Goal: Task Accomplishment & Management: Use online tool/utility

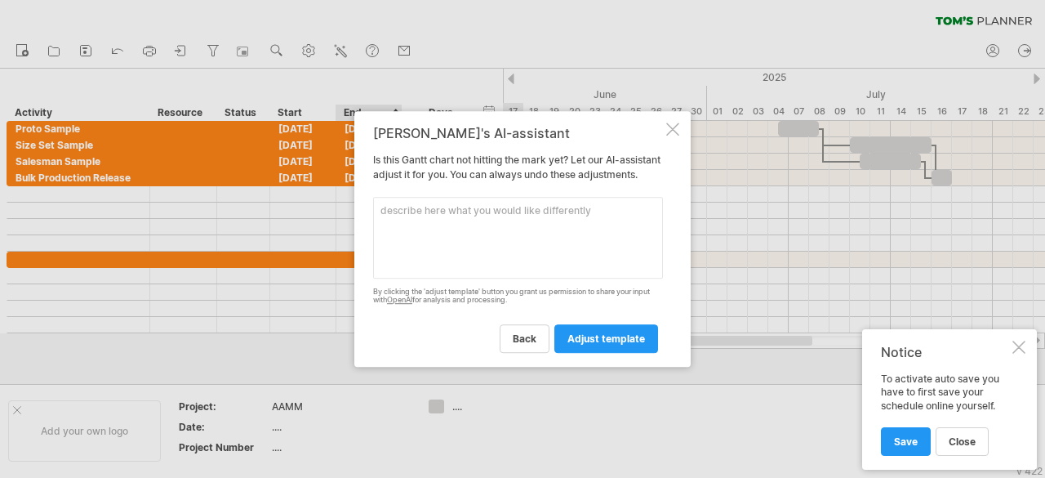
click at [533, 220] on textarea at bounding box center [518, 238] width 290 height 82
type textarea "adjust the start date of task automatically on basis of dependency"
click at [629, 341] on span "adjust template" at bounding box center [606, 338] width 78 height 12
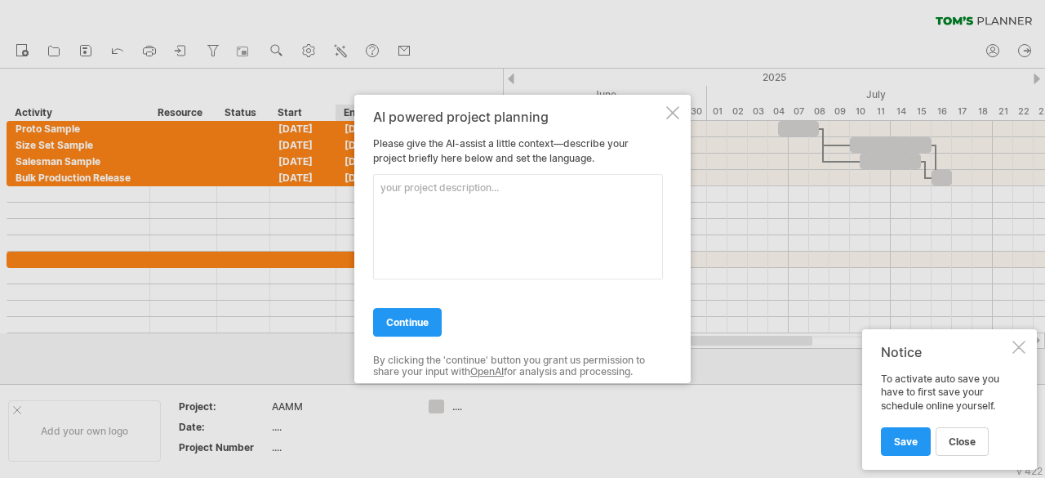
click at [419, 200] on textarea at bounding box center [518, 226] width 290 height 105
type textarea "I am planning for apparel export house"
click at [412, 325] on span "continue" at bounding box center [407, 322] width 42 height 12
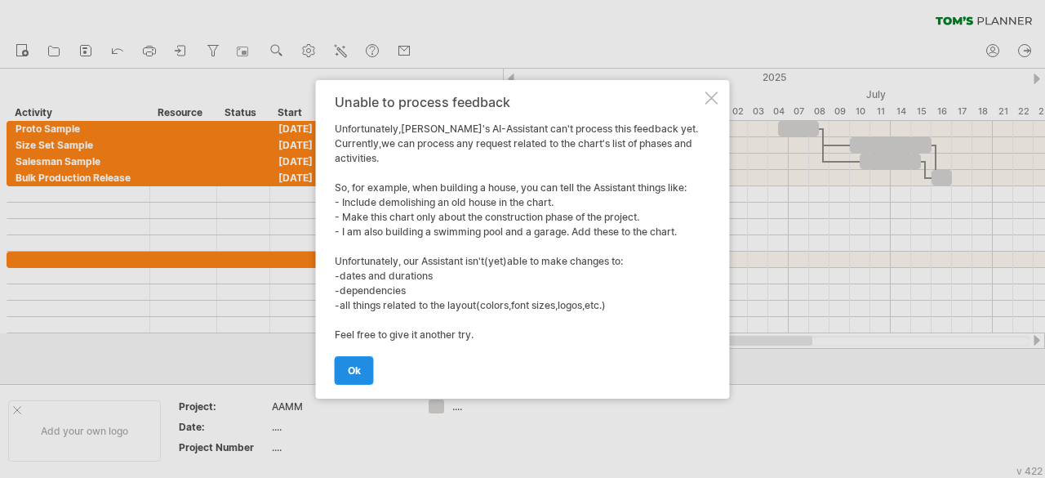
click at [349, 373] on span "ok" at bounding box center [354, 370] width 13 height 12
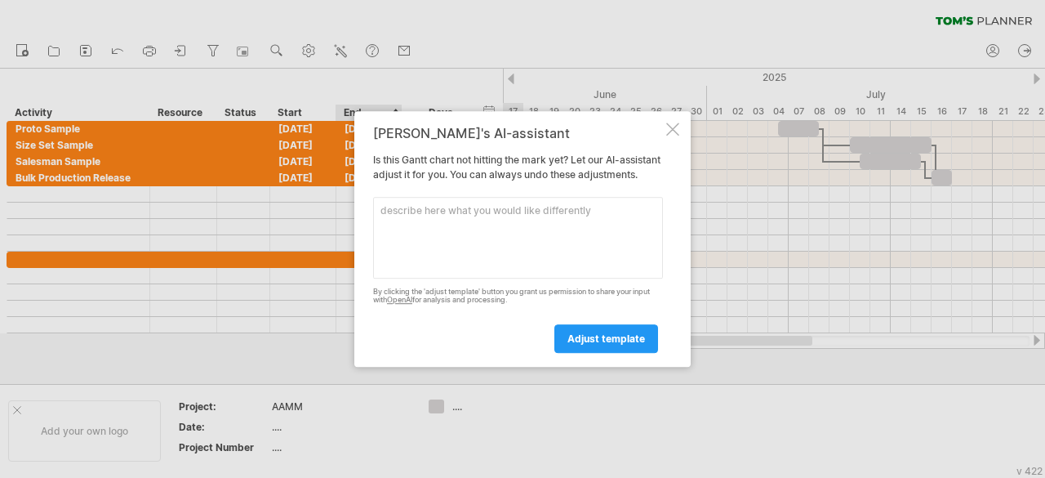
click at [671, 122] on div at bounding box center [672, 128] width 13 height 13
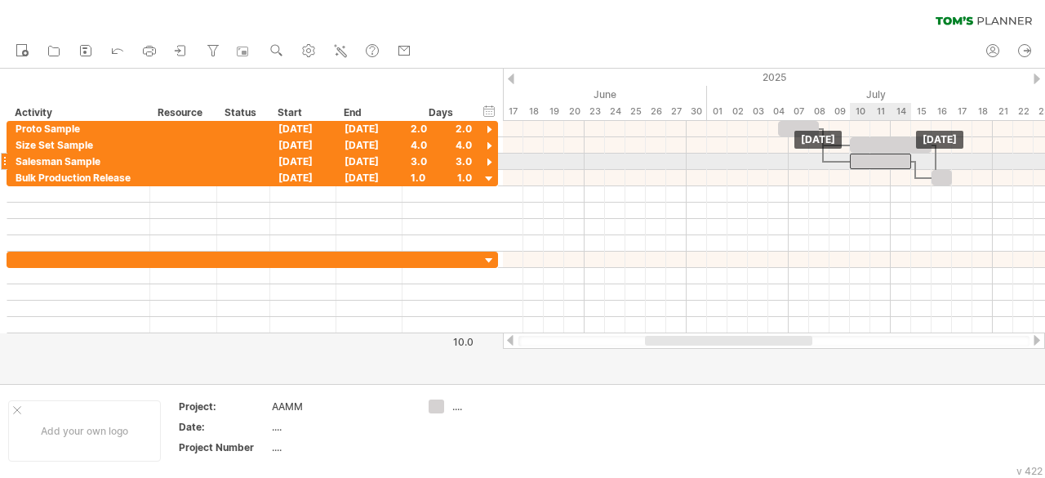
drag, startPoint x: 867, startPoint y: 161, endPoint x: 858, endPoint y: 161, distance: 9.0
click at [858, 161] on div at bounding box center [880, 161] width 61 height 16
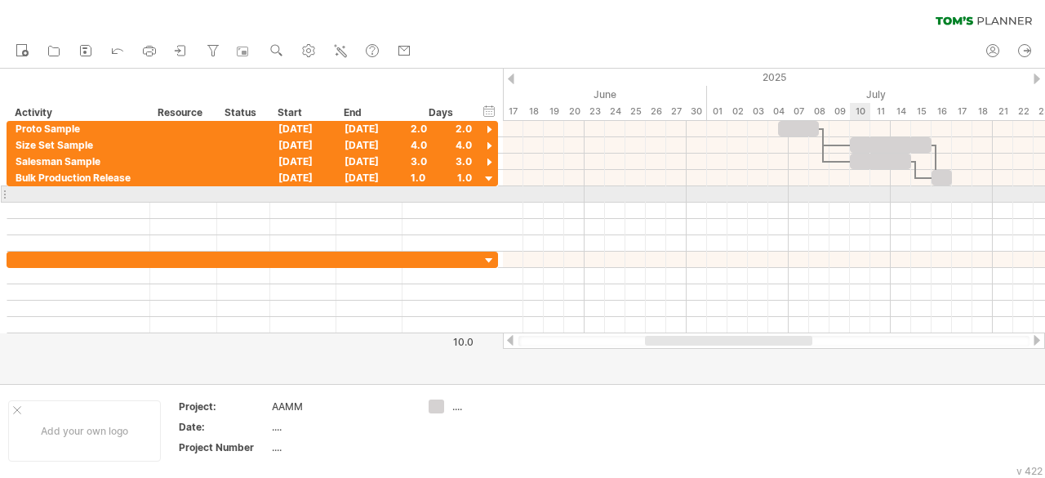
click at [868, 202] on div at bounding box center [774, 210] width 542 height 16
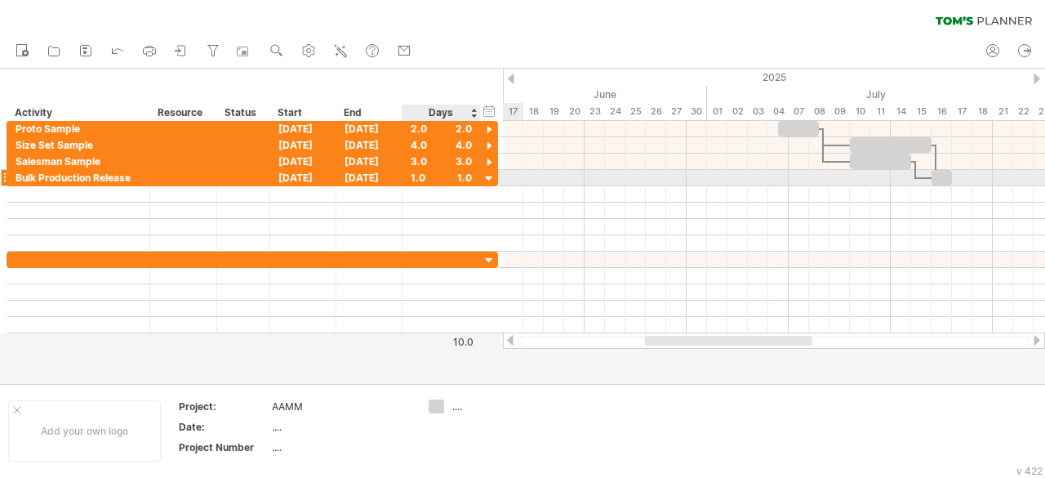
click at [488, 171] on div at bounding box center [490, 179] width 16 height 16
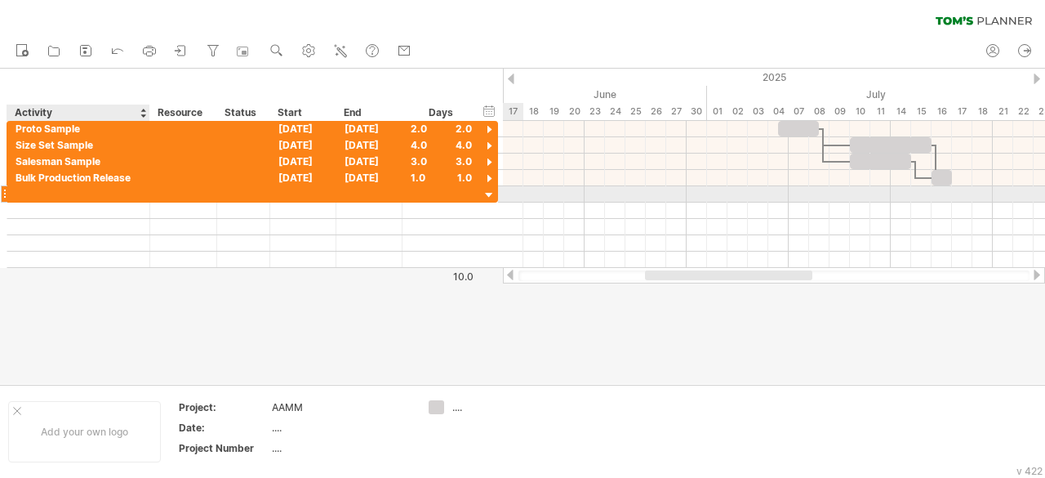
click at [93, 191] on div at bounding box center [79, 194] width 126 height 16
click at [125, 194] on div at bounding box center [79, 194] width 126 height 16
paste input "**********"
type input "**********"
click at [425, 189] on div at bounding box center [441, 194] width 61 height 16
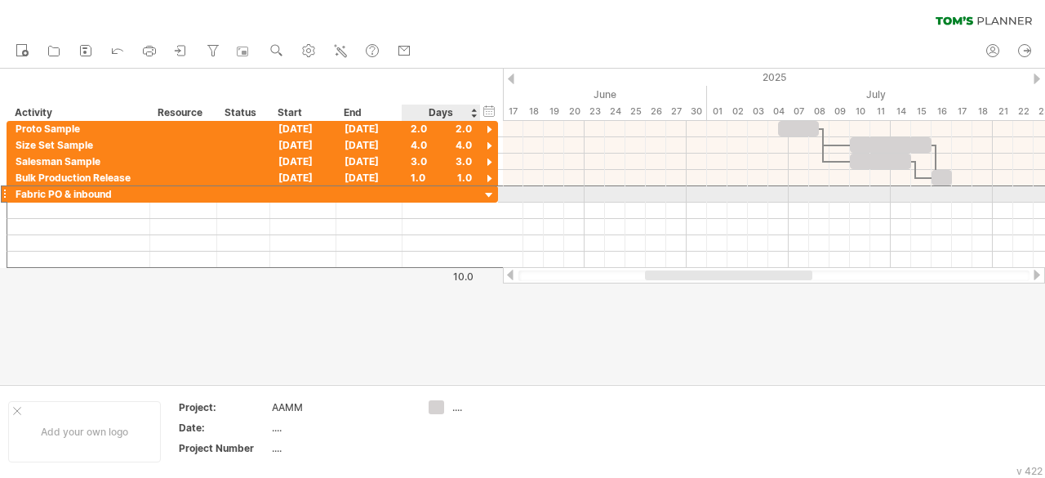
type input "*"
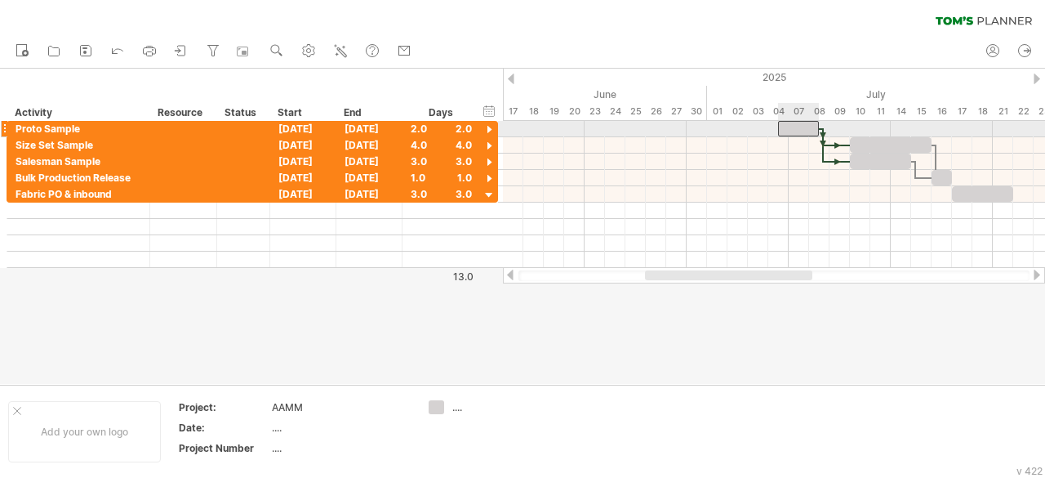
click at [795, 127] on div at bounding box center [798, 129] width 41 height 16
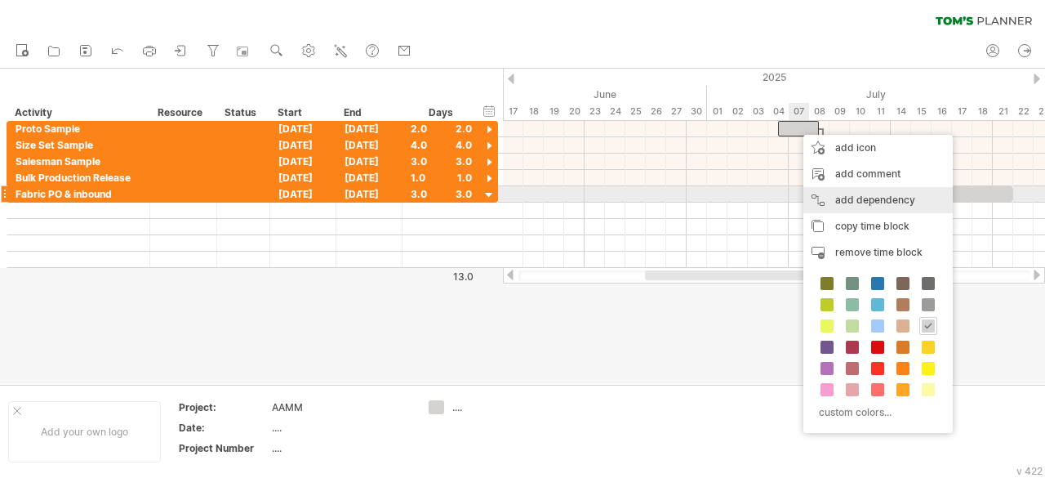
click at [839, 189] on div "add dependency You can use dependencies when you require tasks to be done in a …" at bounding box center [877, 200] width 149 height 26
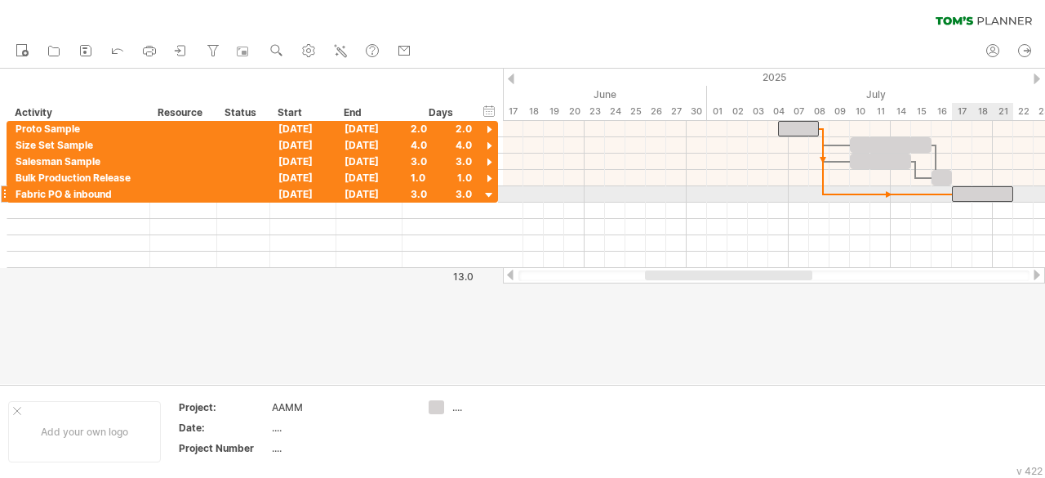
click at [959, 192] on div at bounding box center [982, 194] width 61 height 16
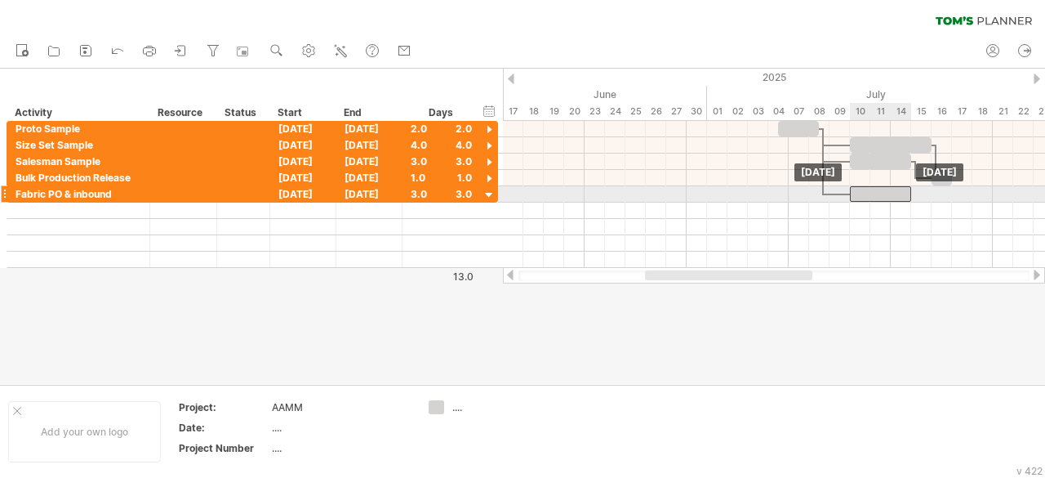
drag, startPoint x: 959, startPoint y: 192, endPoint x: 856, endPoint y: 187, distance: 103.8
click at [856, 187] on div at bounding box center [880, 194] width 61 height 16
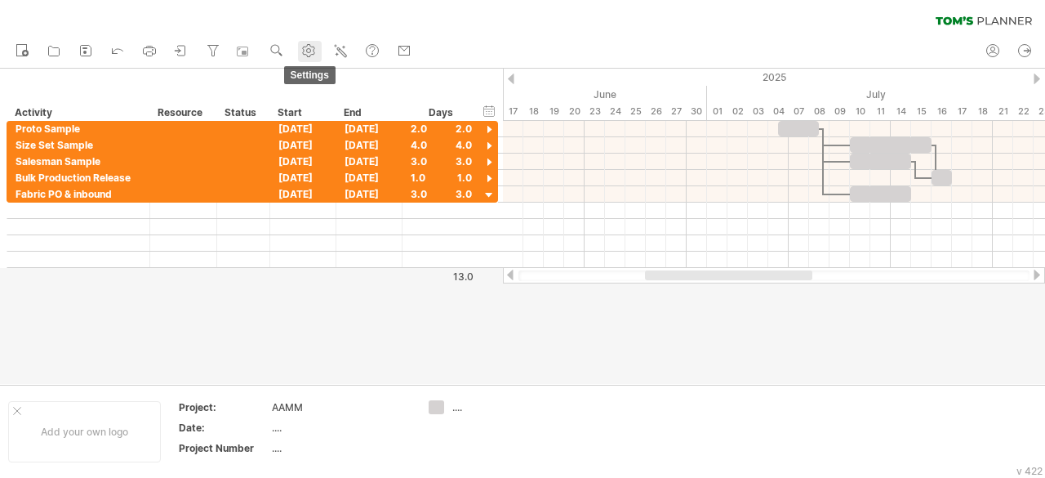
click at [304, 54] on use at bounding box center [308, 50] width 16 height 16
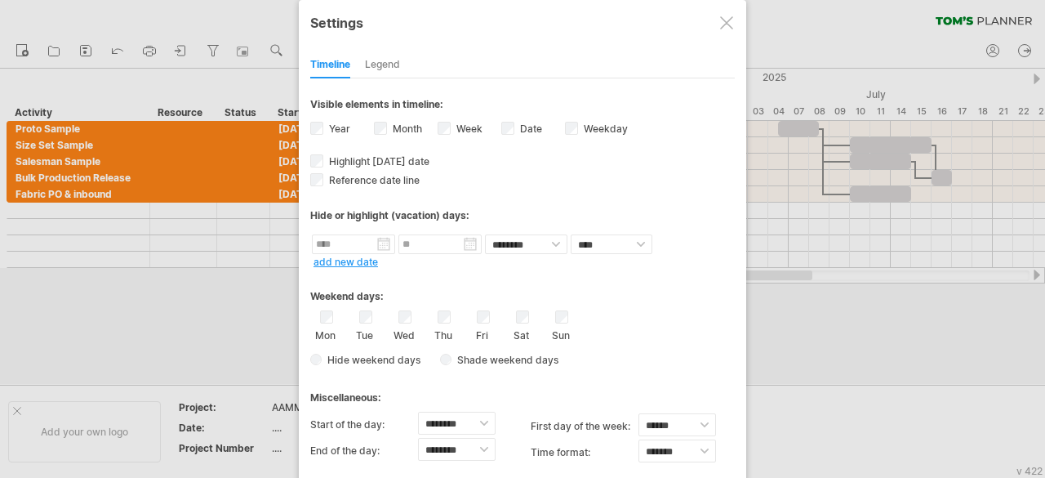
click at [588, 126] on label "Weekday visibility of weekday Currently there is not enough space horizontally …" at bounding box center [604, 128] width 47 height 12
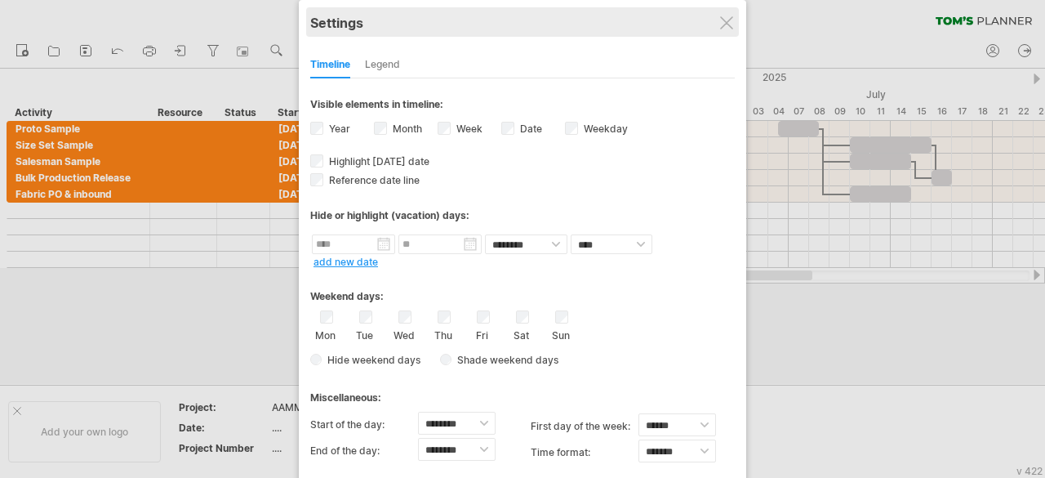
click at [735, 12] on div "Settings" at bounding box center [522, 21] width 425 height 29
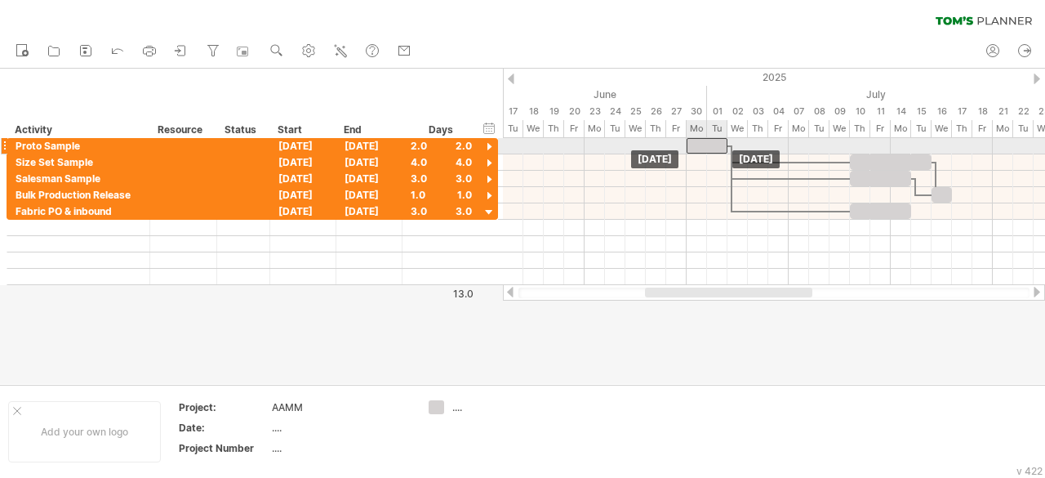
drag, startPoint x: 802, startPoint y: 151, endPoint x: 710, endPoint y: 147, distance: 92.4
click at [710, 147] on div at bounding box center [707, 146] width 41 height 16
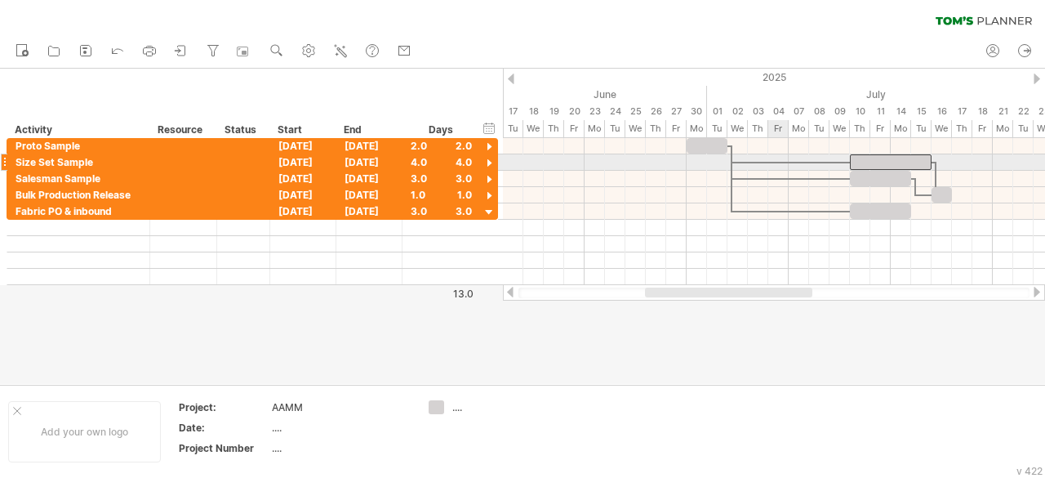
drag, startPoint x: 875, startPoint y: 163, endPoint x: 781, endPoint y: 158, distance: 94.9
click at [879, 162] on div at bounding box center [891, 162] width 82 height 16
click at [834, 159] on div at bounding box center [774, 162] width 542 height 16
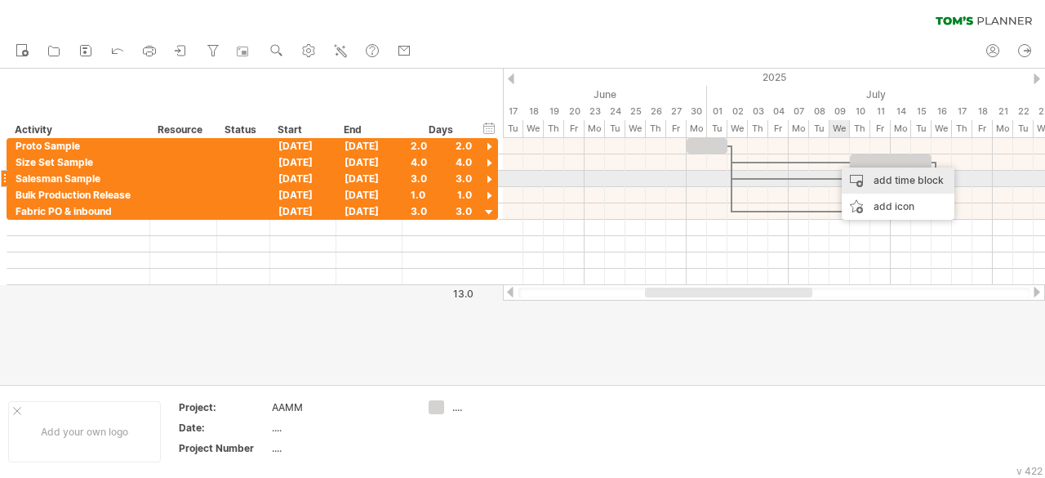
click at [861, 183] on div "add time block" at bounding box center [898, 180] width 113 height 26
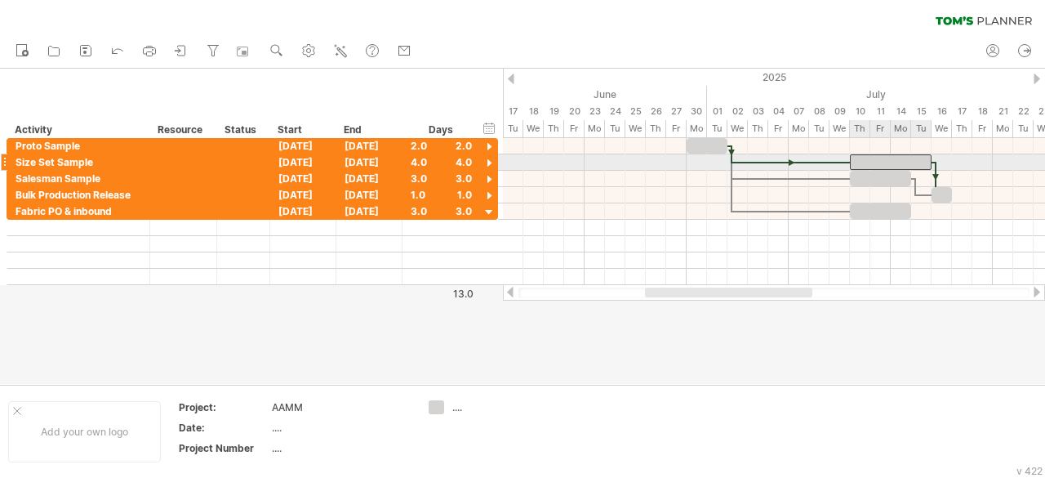
click at [898, 164] on div at bounding box center [891, 162] width 82 height 16
drag, startPoint x: 872, startPoint y: 160, endPoint x: 765, endPoint y: 154, distance: 107.1
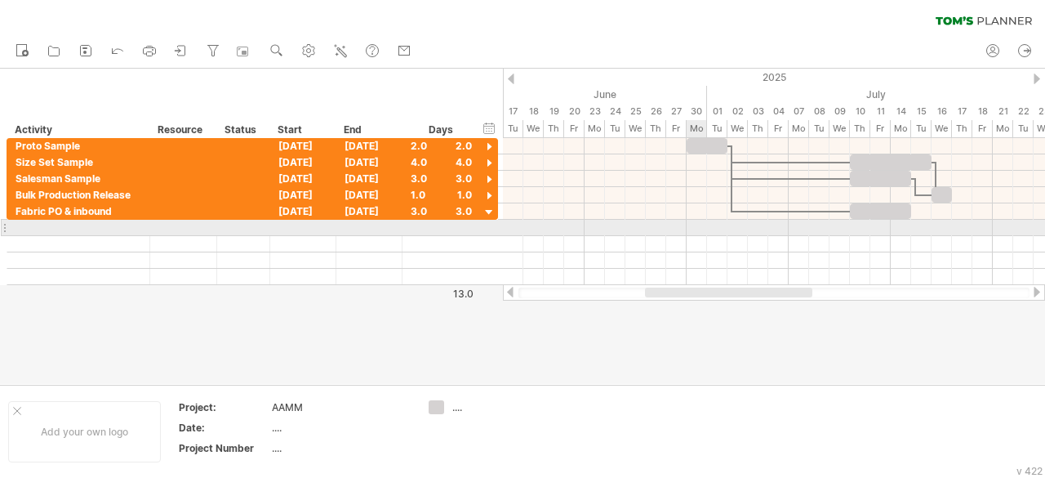
click at [688, 223] on div at bounding box center [774, 228] width 542 height 16
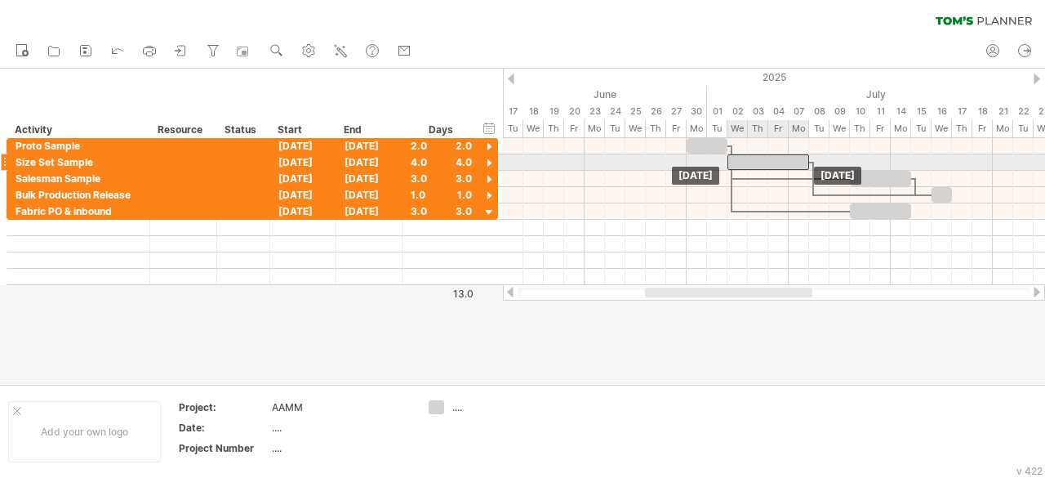
drag, startPoint x: 869, startPoint y: 162, endPoint x: 747, endPoint y: 158, distance: 121.8
click at [747, 158] on div at bounding box center [768, 162] width 82 height 16
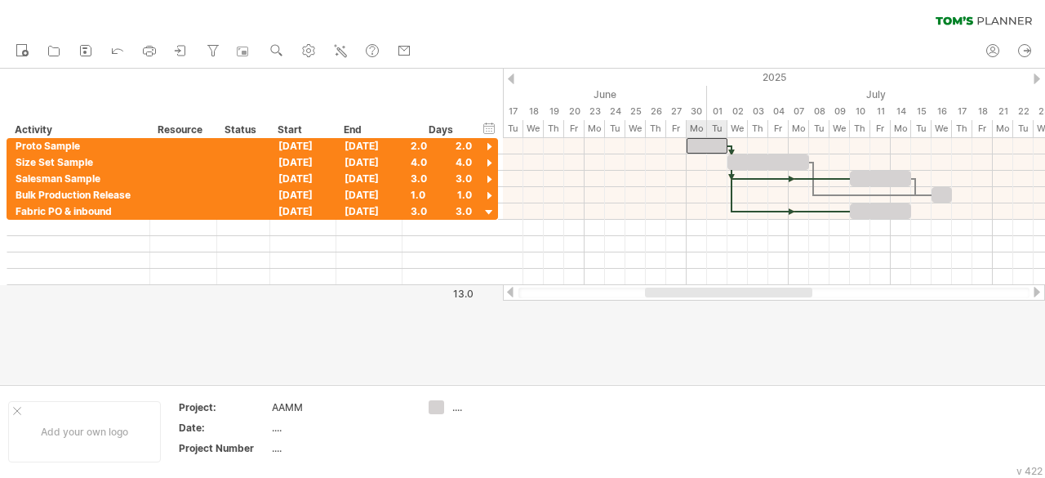
click at [709, 138] on div at bounding box center [707, 146] width 41 height 16
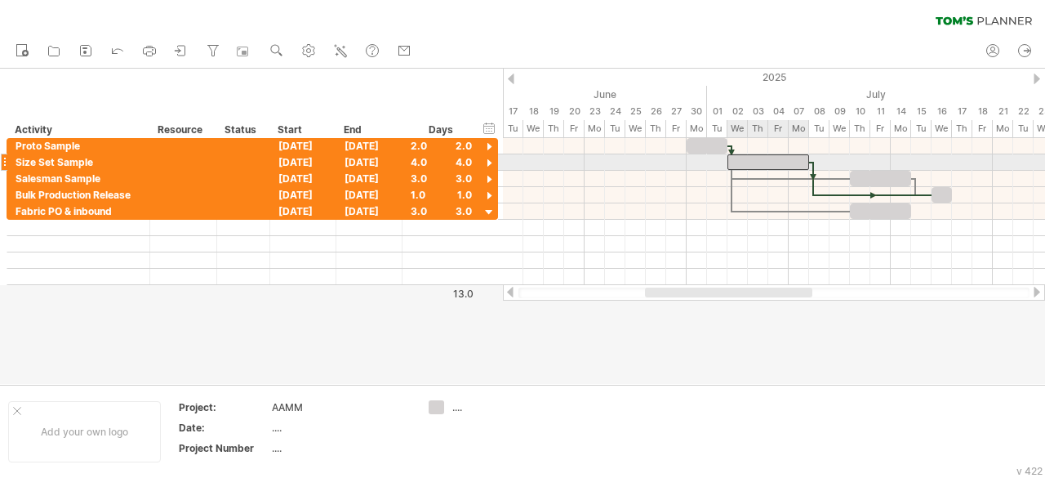
click at [737, 161] on div at bounding box center [768, 162] width 82 height 16
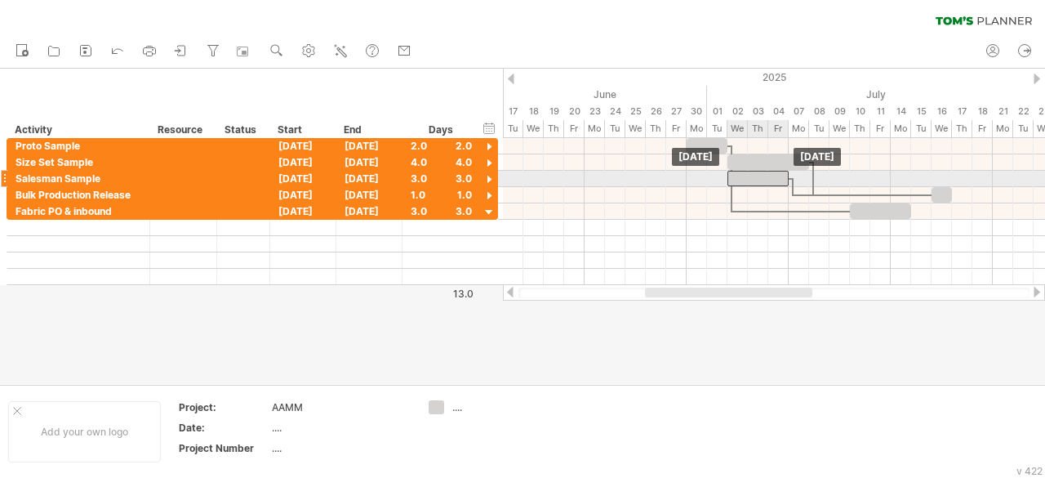
drag, startPoint x: 862, startPoint y: 176, endPoint x: 740, endPoint y: 171, distance: 122.6
click at [740, 171] on div at bounding box center [757, 179] width 61 height 16
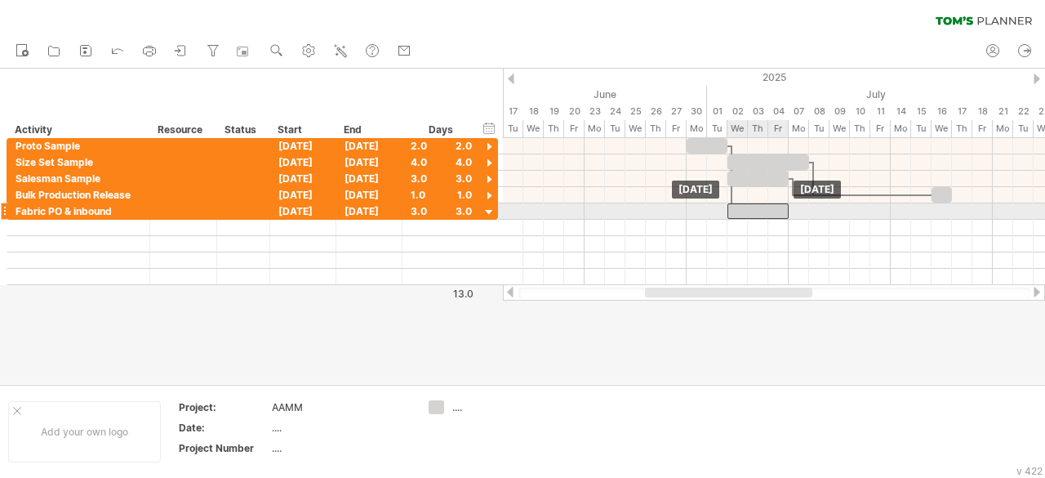
drag, startPoint x: 883, startPoint y: 207, endPoint x: 758, endPoint y: 204, distance: 125.8
click at [758, 204] on div at bounding box center [757, 211] width 61 height 16
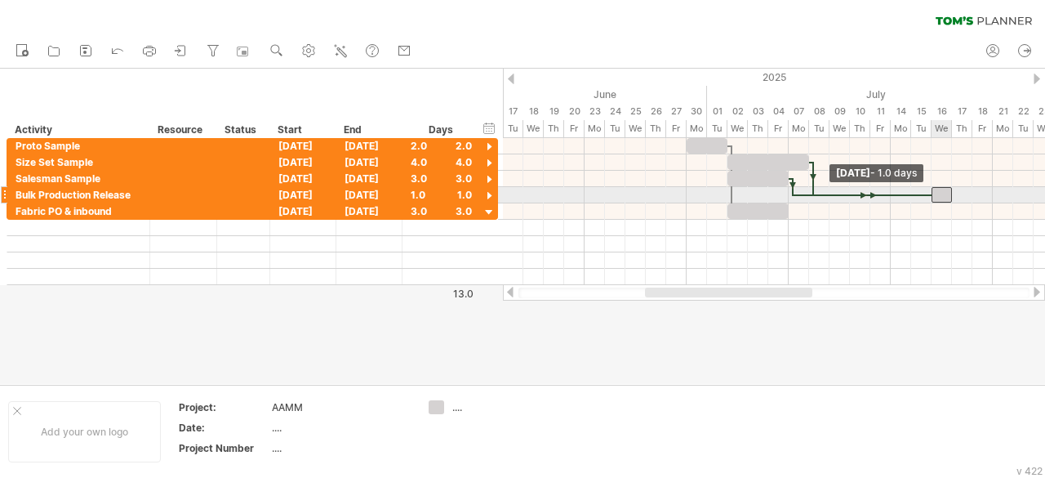
click at [934, 195] on span at bounding box center [931, 195] width 7 height 16
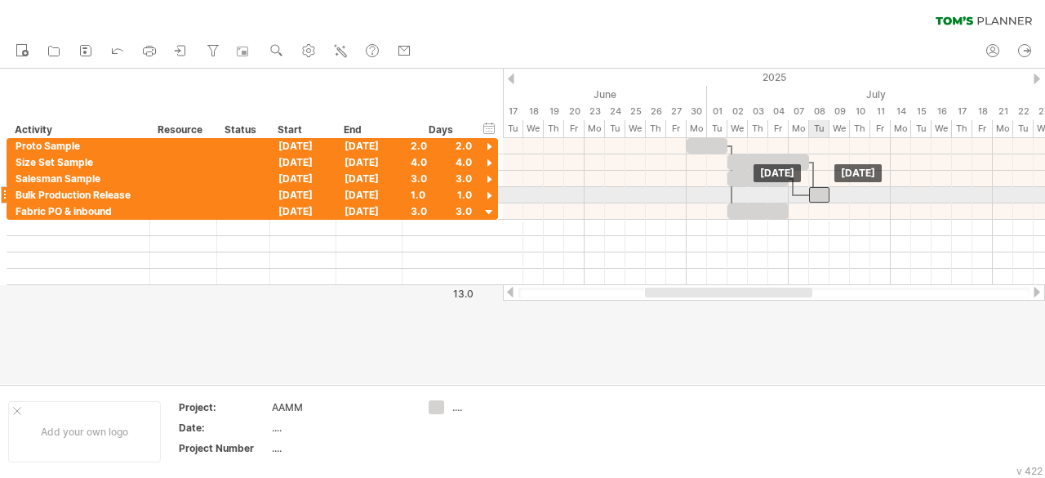
drag, startPoint x: 941, startPoint y: 195, endPoint x: 818, endPoint y: 198, distance: 122.5
click at [818, 198] on div at bounding box center [819, 195] width 20 height 16
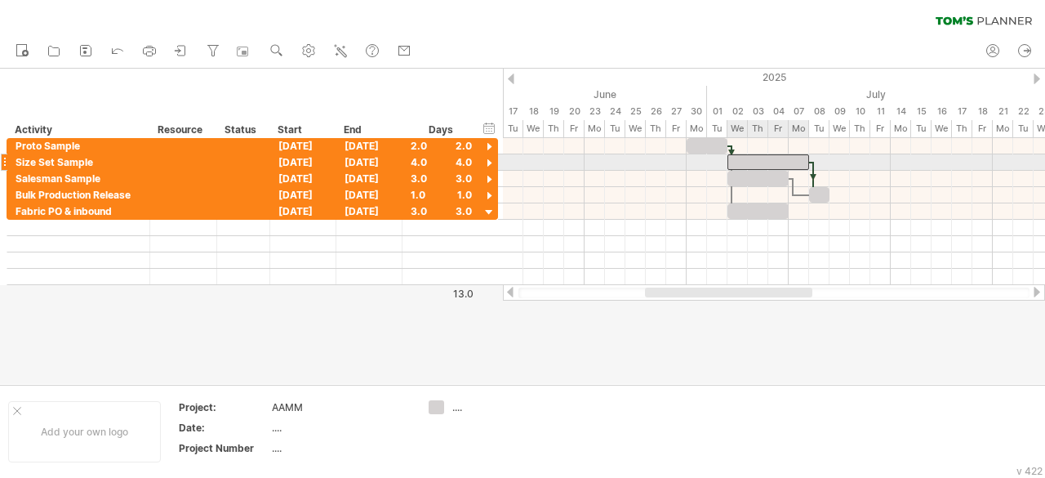
click at [786, 155] on div at bounding box center [768, 162] width 82 height 16
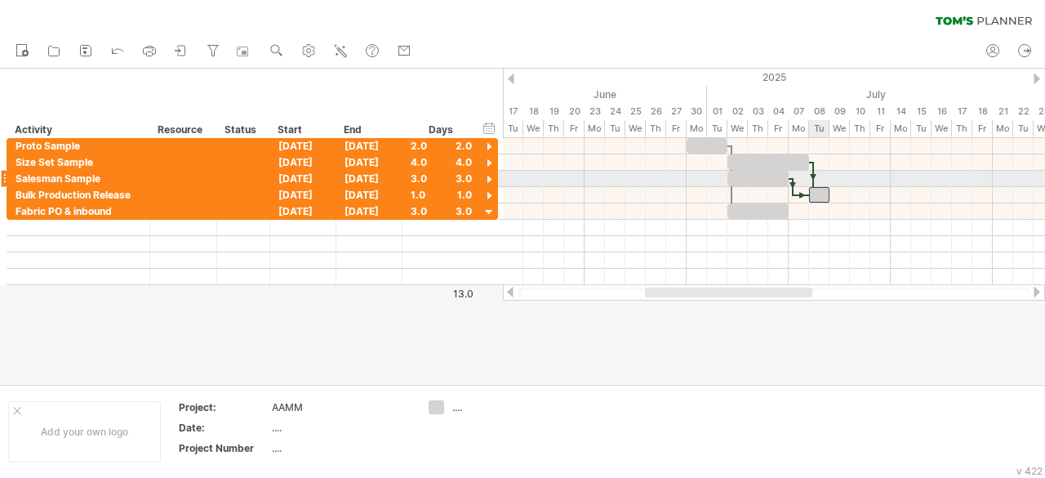
click at [818, 187] on div at bounding box center [819, 195] width 20 height 16
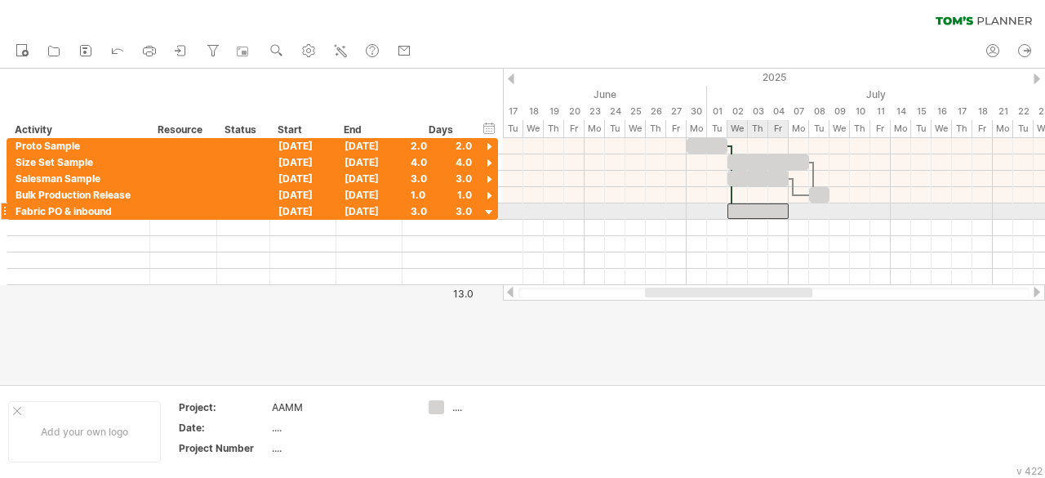
click at [743, 211] on div at bounding box center [757, 211] width 61 height 16
click at [694, 205] on div at bounding box center [774, 211] width 542 height 16
click at [496, 211] on div at bounding box center [490, 213] width 16 height 16
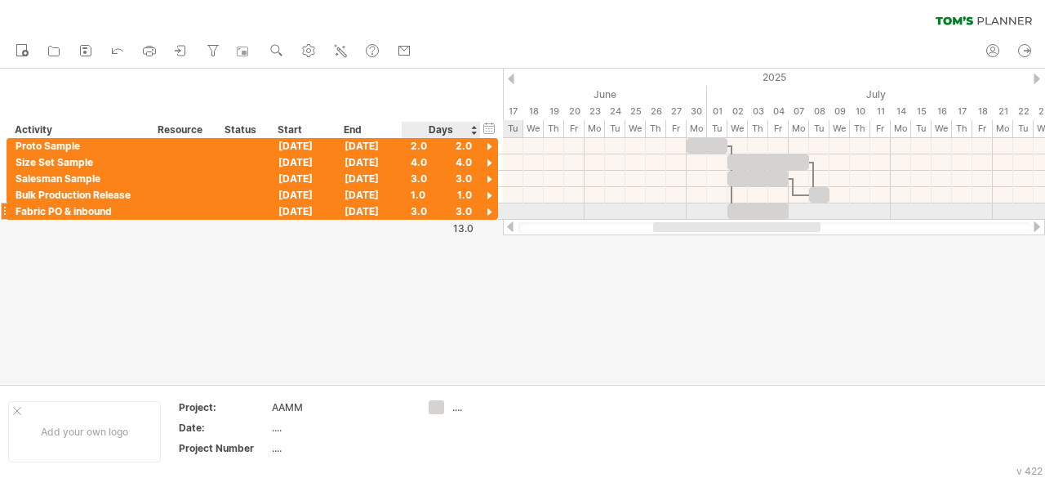
click at [496, 211] on div at bounding box center [490, 213] width 16 height 16
click at [491, 207] on div at bounding box center [490, 213] width 16 height 16
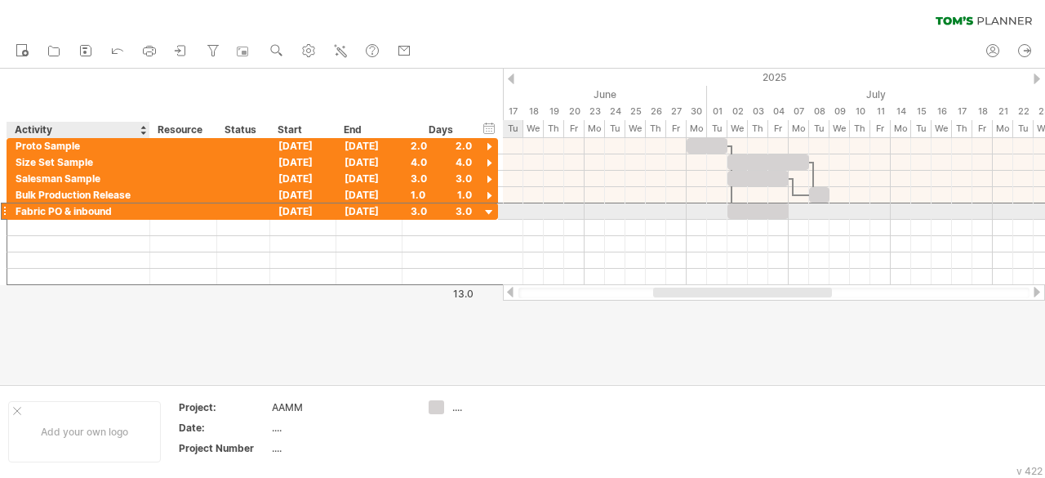
click at [134, 217] on div "**********" at bounding box center [253, 210] width 492 height 17
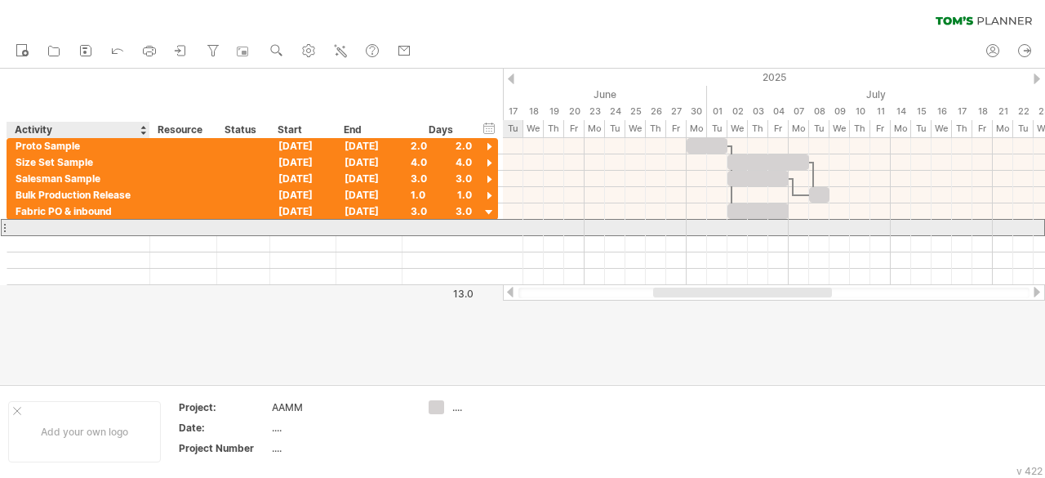
click at [134, 223] on div at bounding box center [79, 228] width 126 height 16
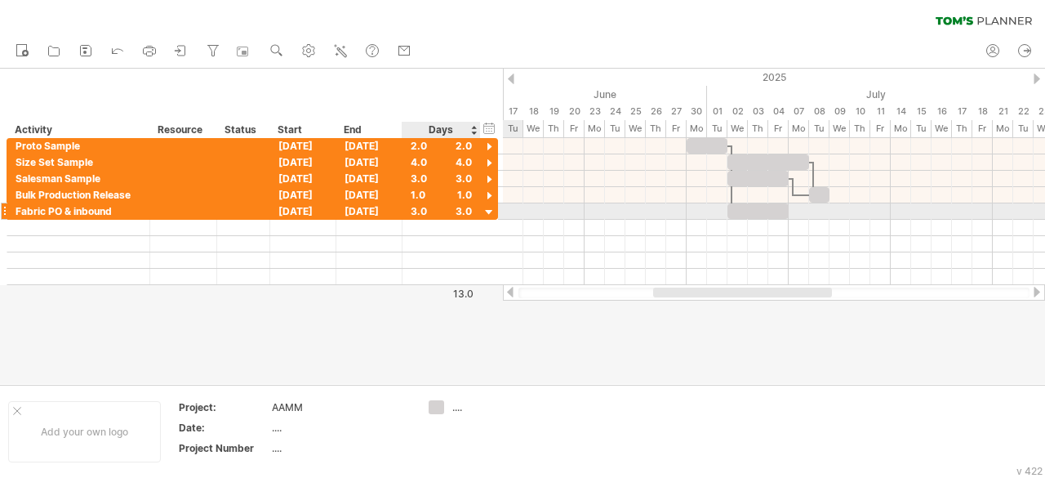
click at [482, 208] on div at bounding box center [490, 213] width 16 height 16
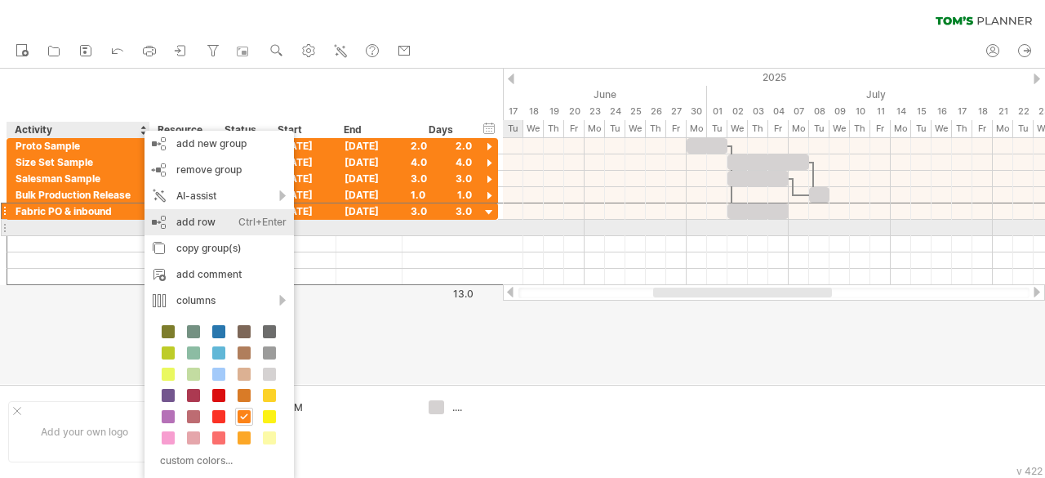
click at [164, 224] on div "add row Ctrl+Enter Cmd+Enter" at bounding box center [219, 222] width 149 height 26
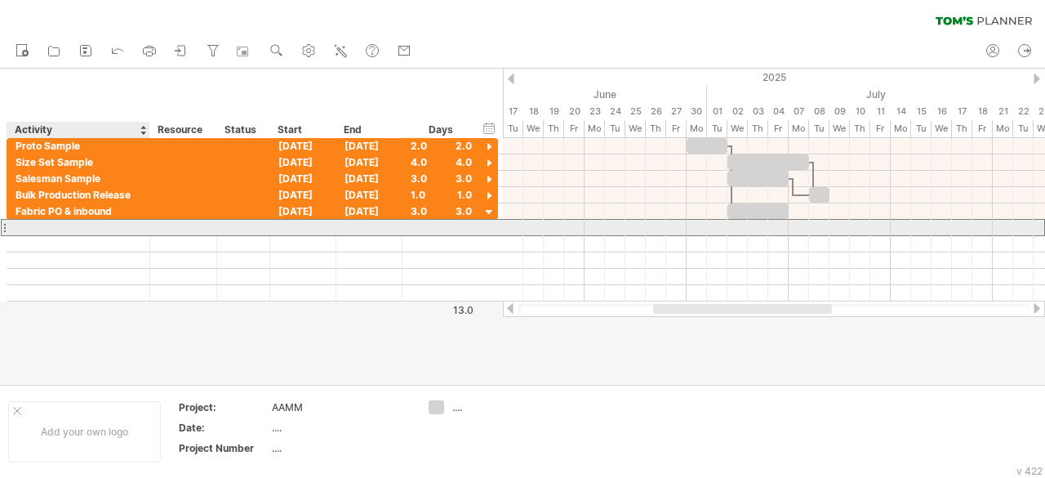
click at [113, 229] on div at bounding box center [79, 228] width 126 height 16
paste input "**********"
type input "**********"
click at [425, 226] on div at bounding box center [441, 228] width 61 height 16
type input "*"
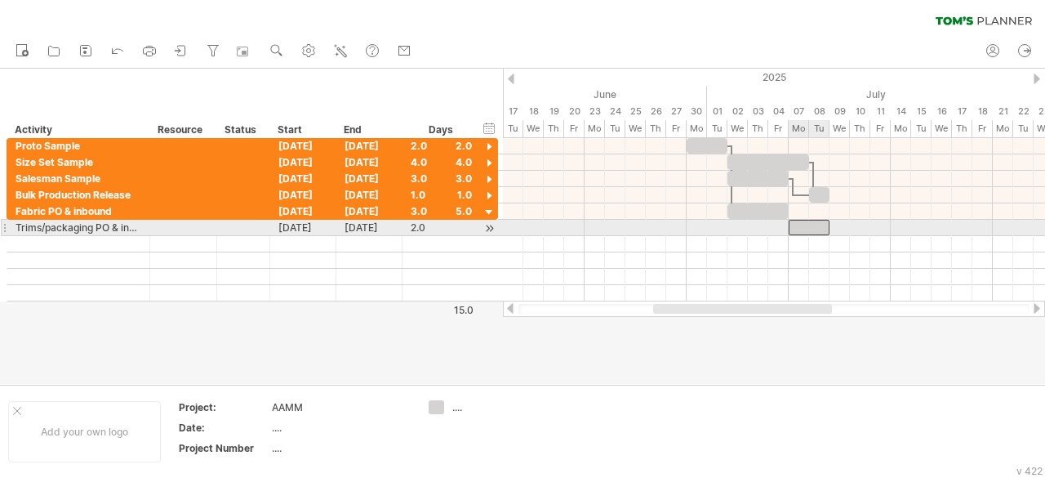
click at [805, 230] on div at bounding box center [809, 228] width 41 height 16
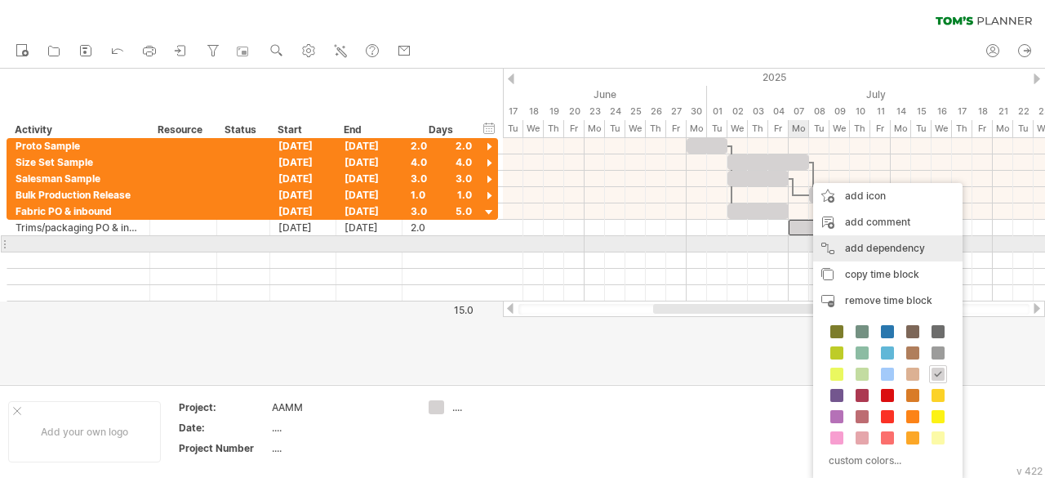
click at [856, 239] on div "add dependency You can use dependencies when you require tasks to be done in a …" at bounding box center [887, 248] width 149 height 26
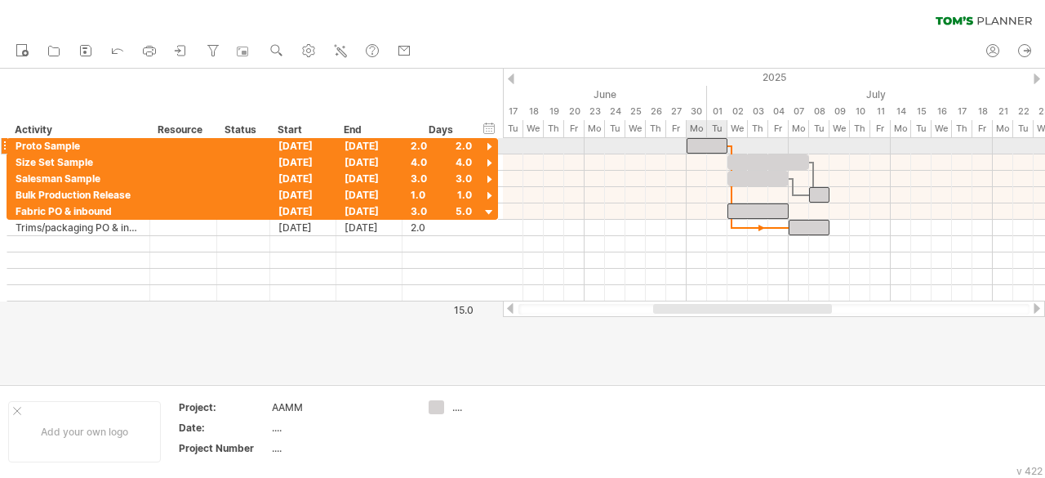
click at [704, 149] on div at bounding box center [707, 146] width 41 height 16
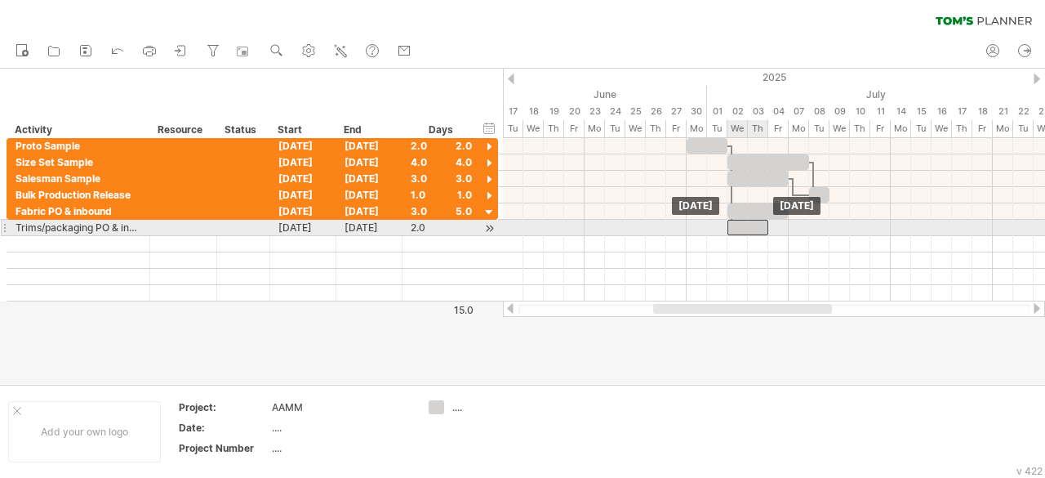
drag, startPoint x: 813, startPoint y: 228, endPoint x: 750, endPoint y: 231, distance: 63.8
click at [750, 231] on div at bounding box center [747, 228] width 41 height 16
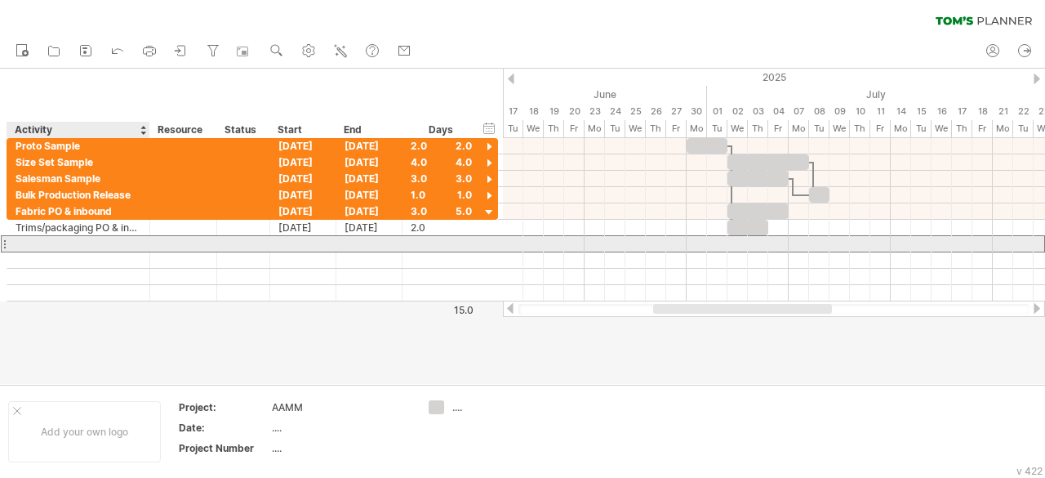
click at [118, 245] on div at bounding box center [79, 244] width 126 height 16
paste input "**********"
type input "**********"
click at [118, 245] on input "**********" at bounding box center [79, 244] width 126 height 16
click at [412, 244] on div at bounding box center [441, 244] width 61 height 16
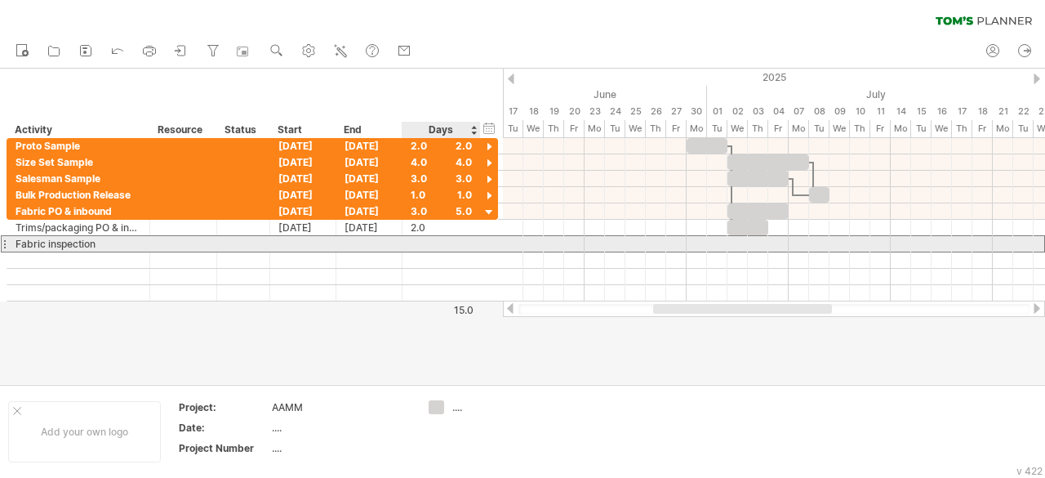
type input "*"
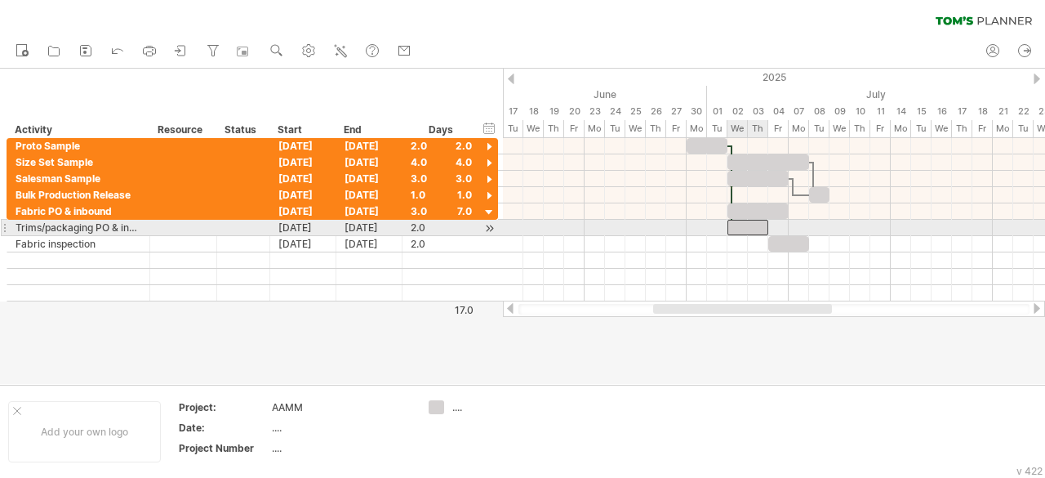
click at [747, 229] on div at bounding box center [747, 228] width 41 height 16
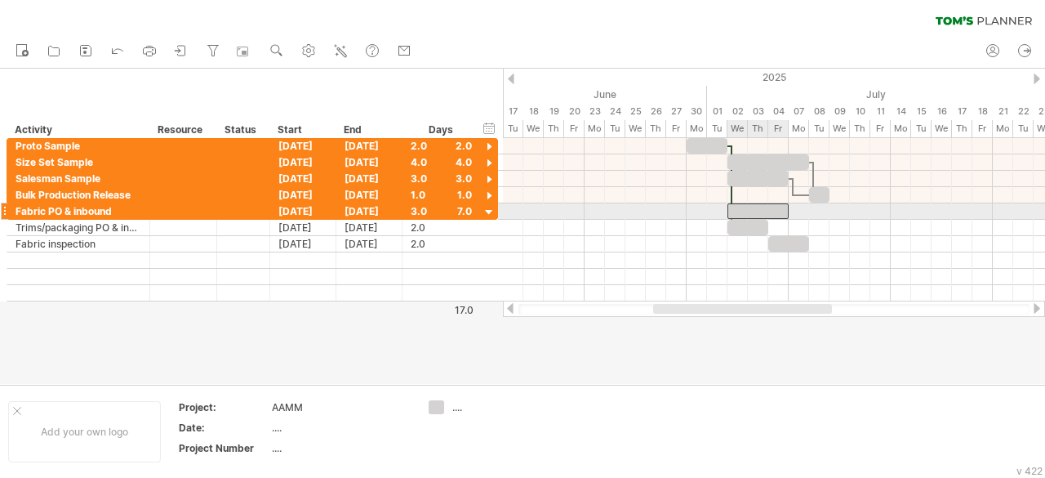
click at [755, 207] on div at bounding box center [757, 211] width 61 height 16
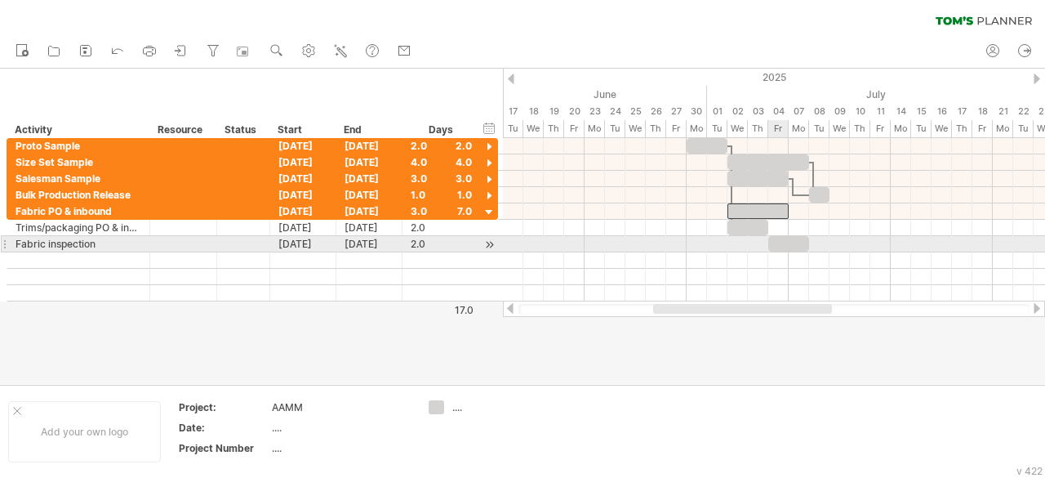
click at [781, 238] on div at bounding box center [788, 244] width 41 height 16
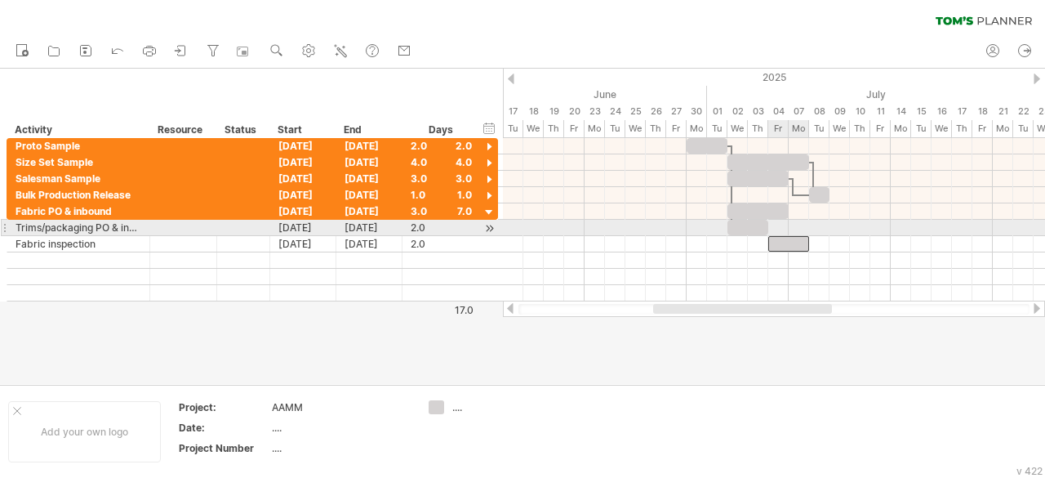
click at [784, 236] on div at bounding box center [788, 244] width 41 height 16
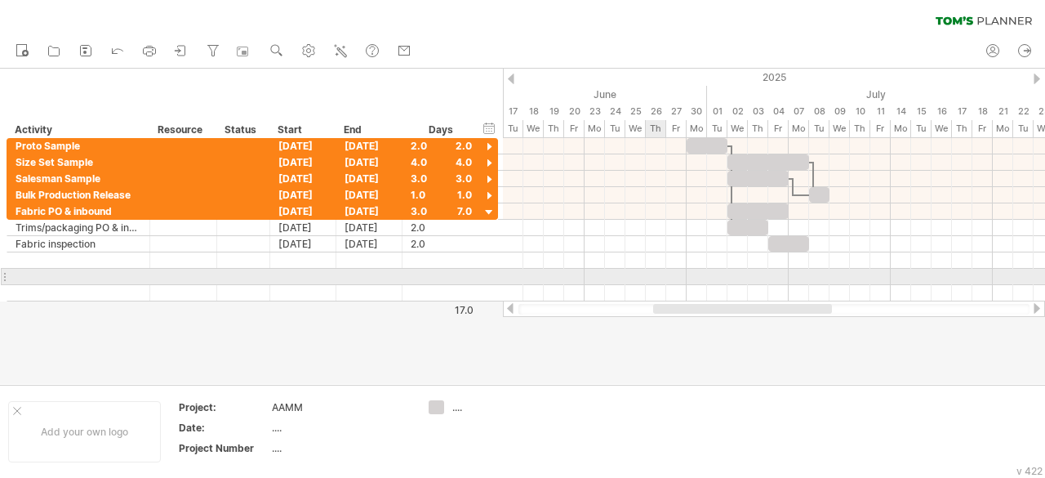
click at [653, 278] on div at bounding box center [774, 277] width 542 height 16
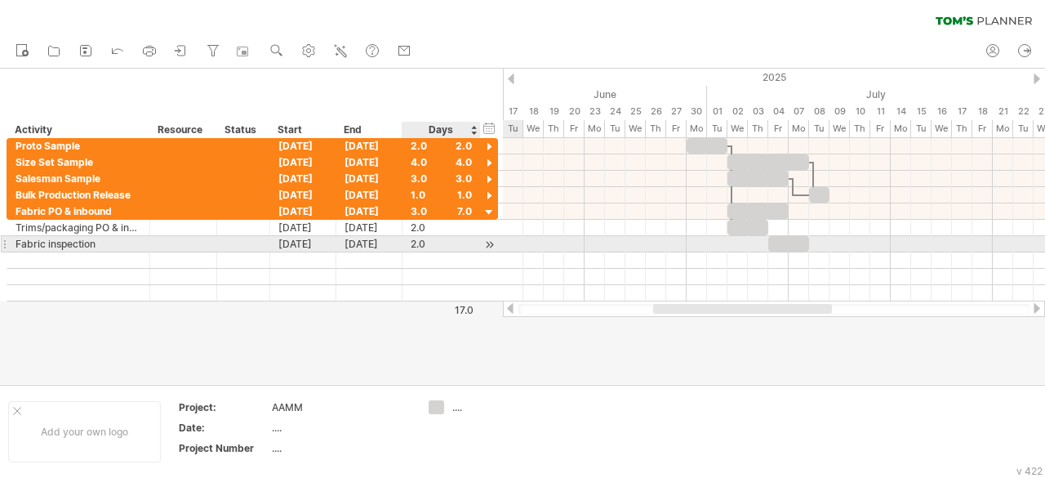
click at [488, 247] on div at bounding box center [490, 244] width 16 height 17
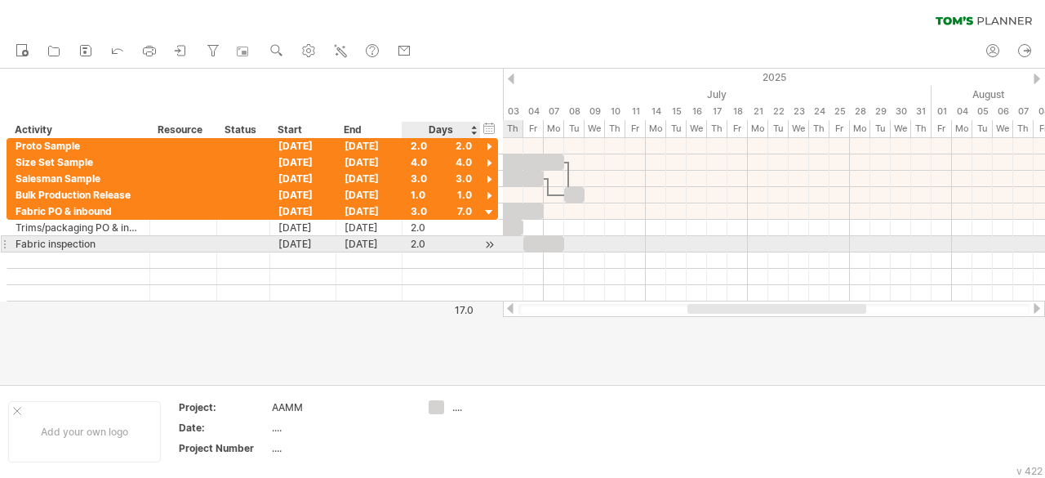
click at [488, 247] on div at bounding box center [490, 244] width 16 height 17
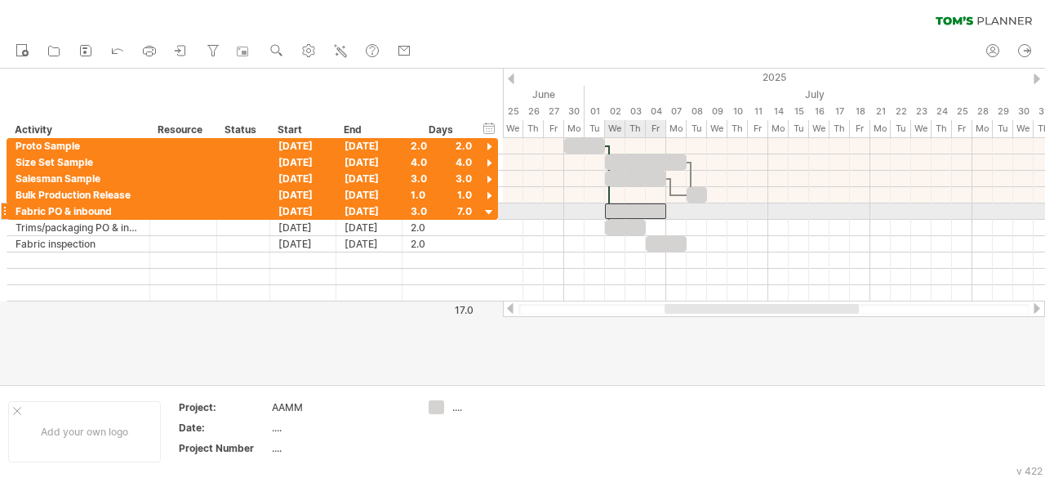
click at [630, 209] on div at bounding box center [635, 211] width 61 height 16
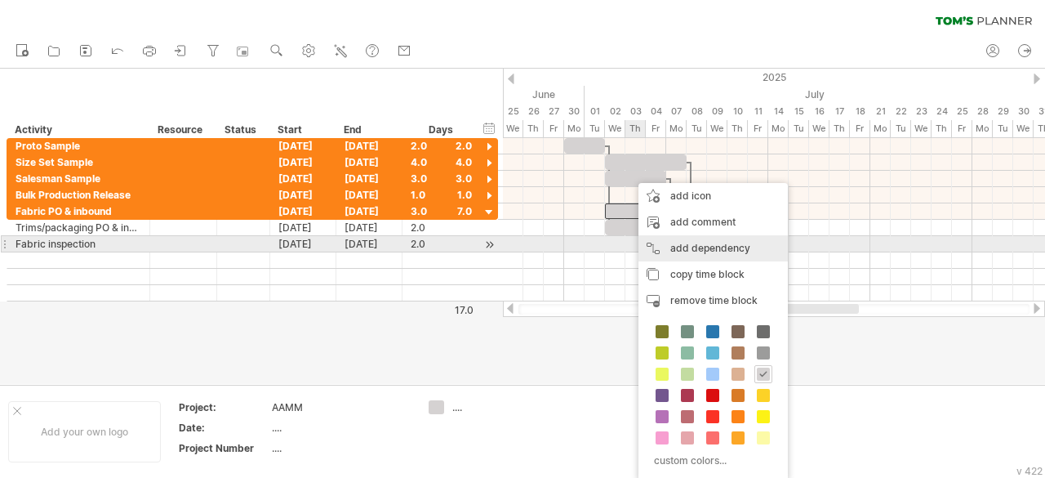
click at [673, 249] on div "add dependency You can use dependencies when you require tasks to be done in a …" at bounding box center [712, 248] width 149 height 26
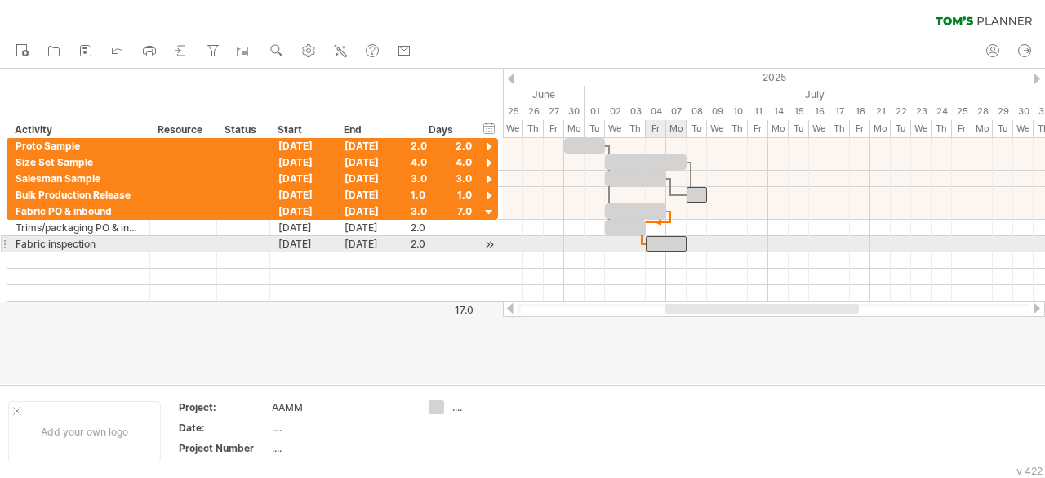
click at [674, 245] on div at bounding box center [666, 244] width 41 height 16
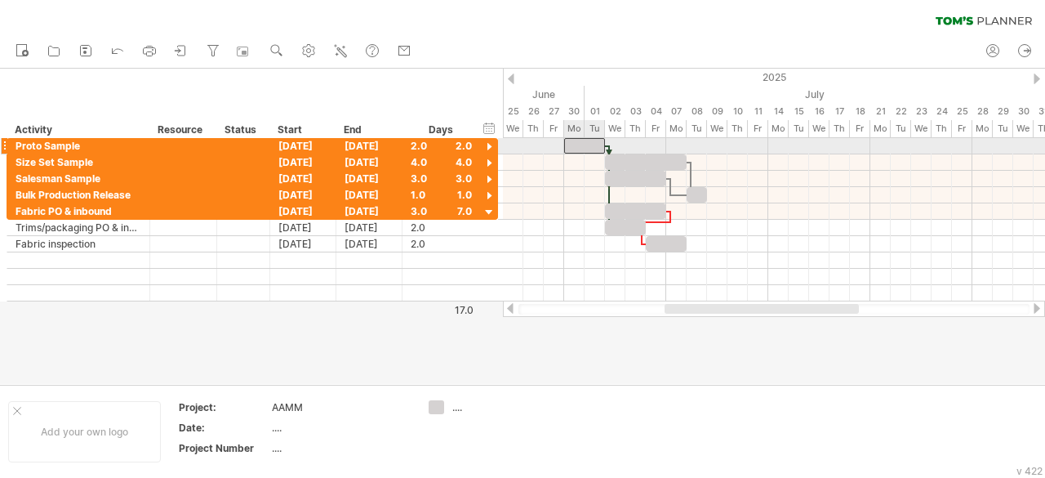
click at [584, 144] on div at bounding box center [584, 146] width 41 height 16
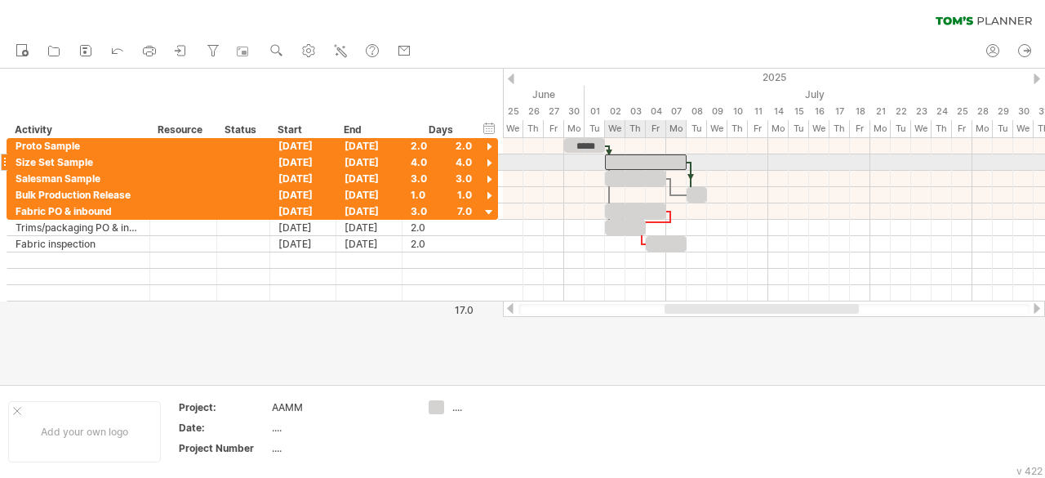
click at [625, 164] on div at bounding box center [646, 162] width 82 height 16
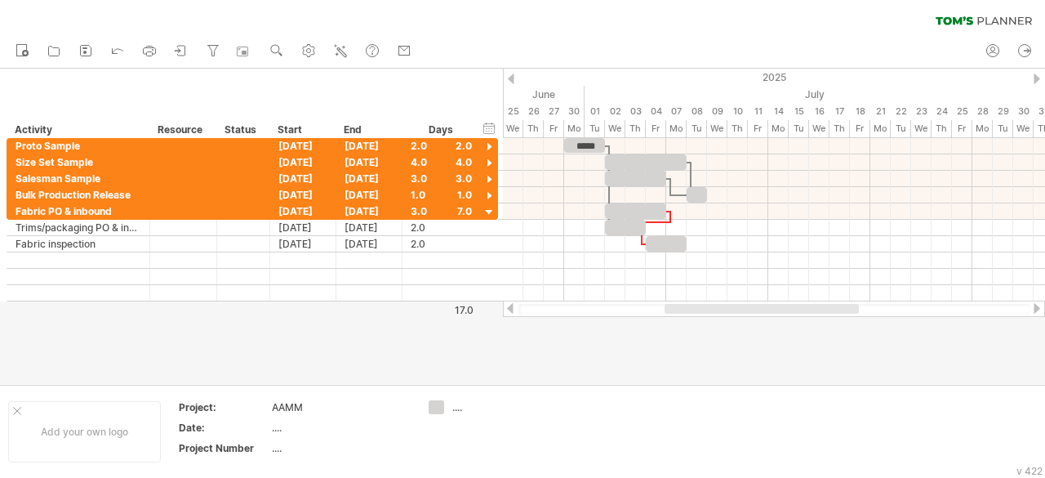
click at [647, 37] on div "new" at bounding box center [522, 51] width 1045 height 34
click at [741, 45] on div "new" at bounding box center [522, 51] width 1045 height 34
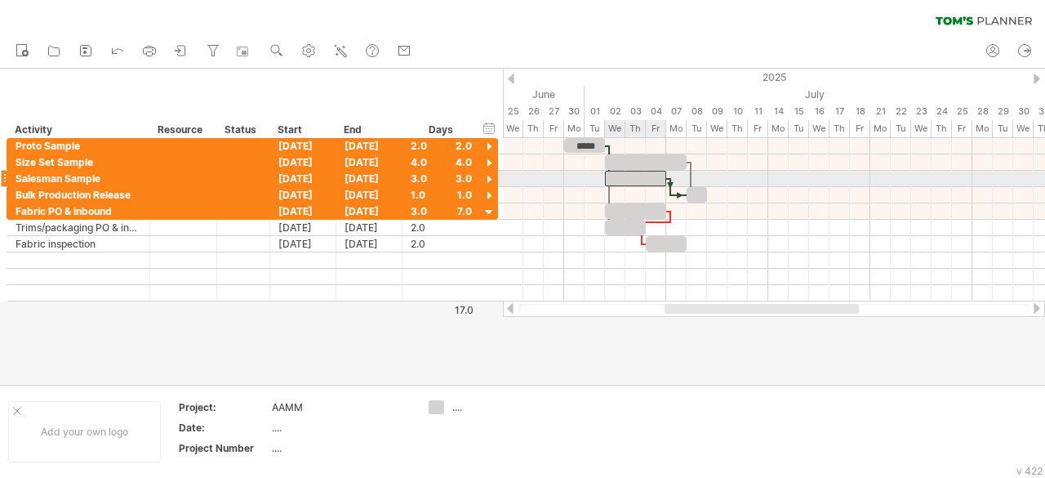
click at [629, 183] on div at bounding box center [635, 179] width 61 height 16
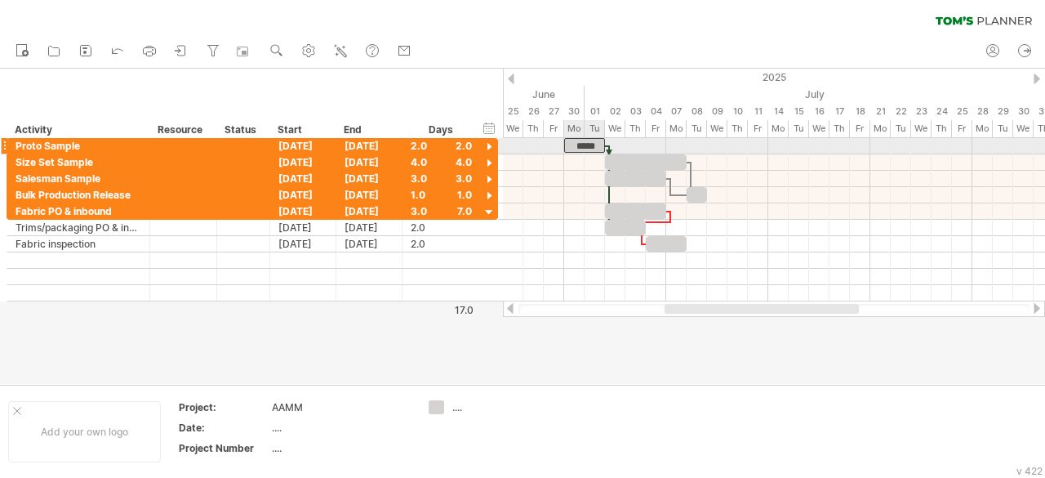
click at [590, 151] on div "***** [DATE] [DATE]" at bounding box center [774, 219] width 542 height 163
click at [573, 9] on div "clear filter reapply filter" at bounding box center [522, 17] width 1045 height 34
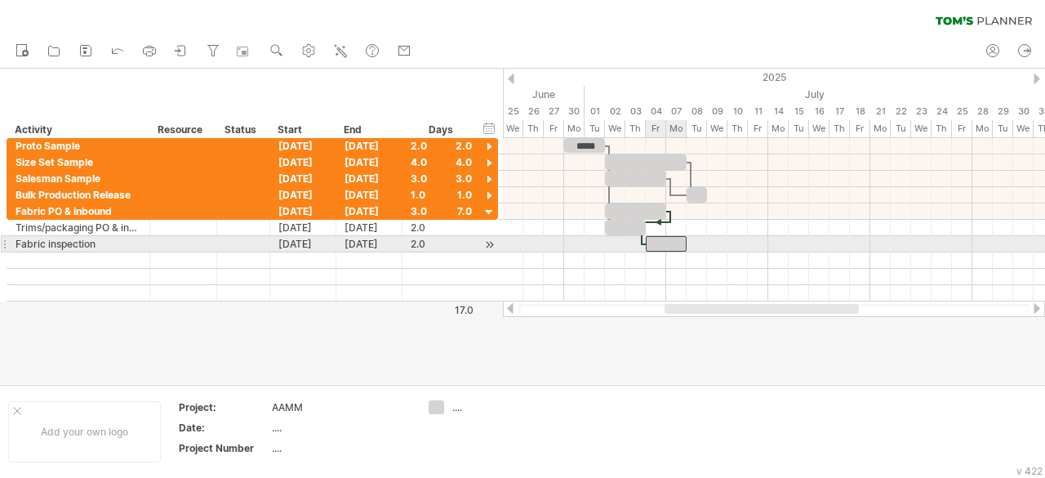
click at [673, 242] on div at bounding box center [666, 244] width 41 height 16
